Goal: Information Seeking & Learning: Learn about a topic

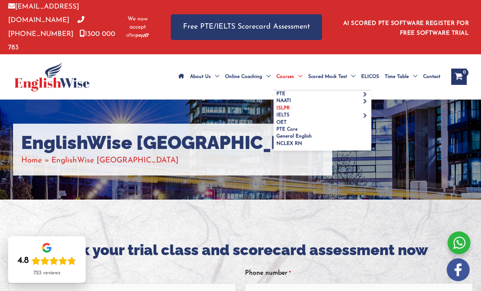
click at [290, 105] on link "ISLPR" at bounding box center [323, 108] width 98 height 7
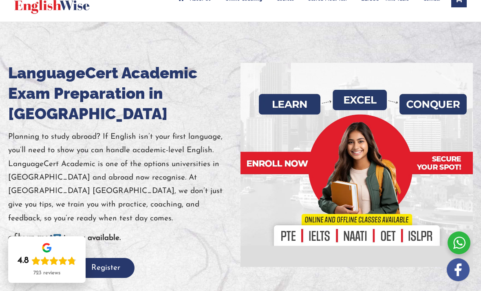
scroll to position [77, 0]
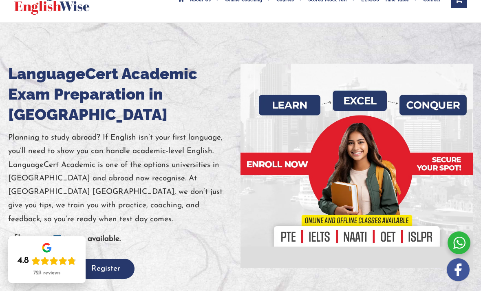
click at [453, 137] on div at bounding box center [357, 166] width 232 height 204
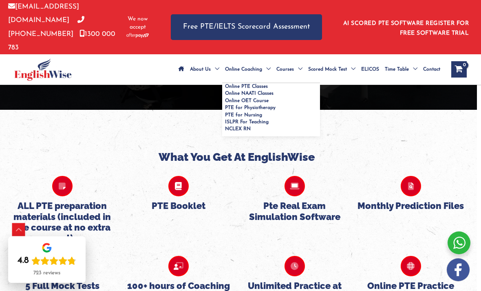
scroll to position [1899, 4]
